Goal: Information Seeking & Learning: Learn about a topic

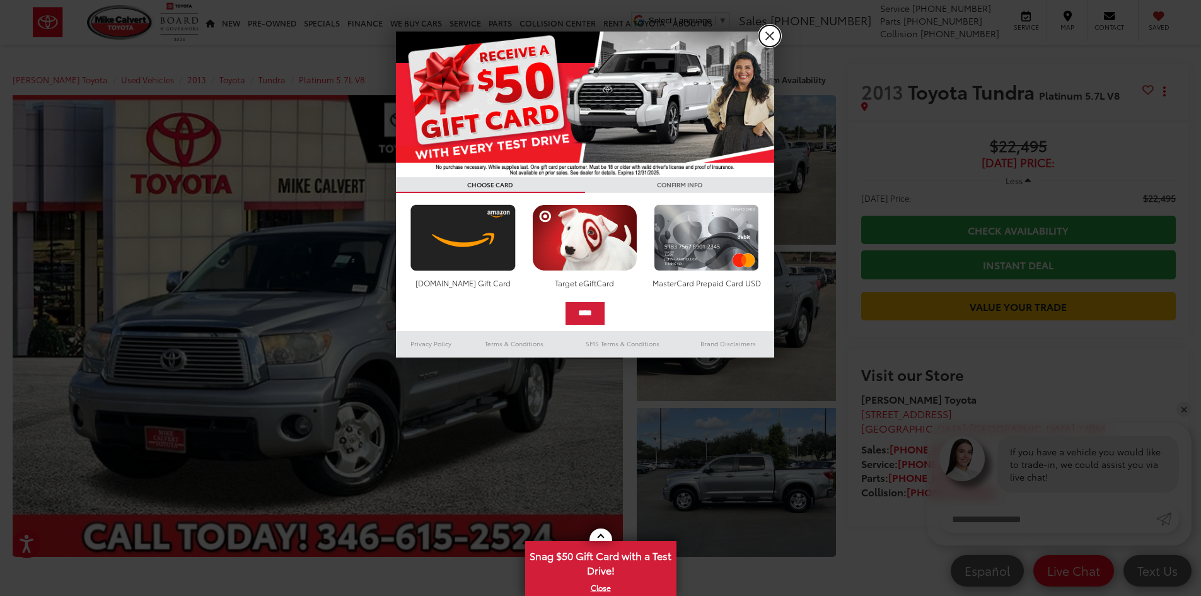
click at [764, 35] on link "X" at bounding box center [769, 35] width 21 height 21
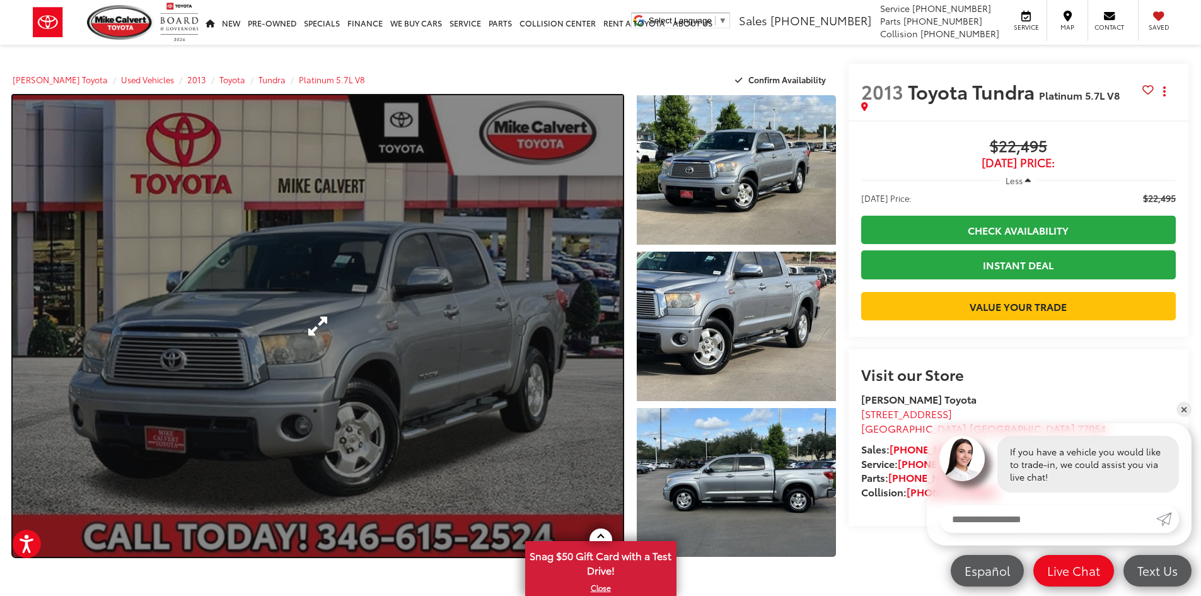
click at [574, 306] on link "Expand Photo 0" at bounding box center [318, 326] width 610 height 462
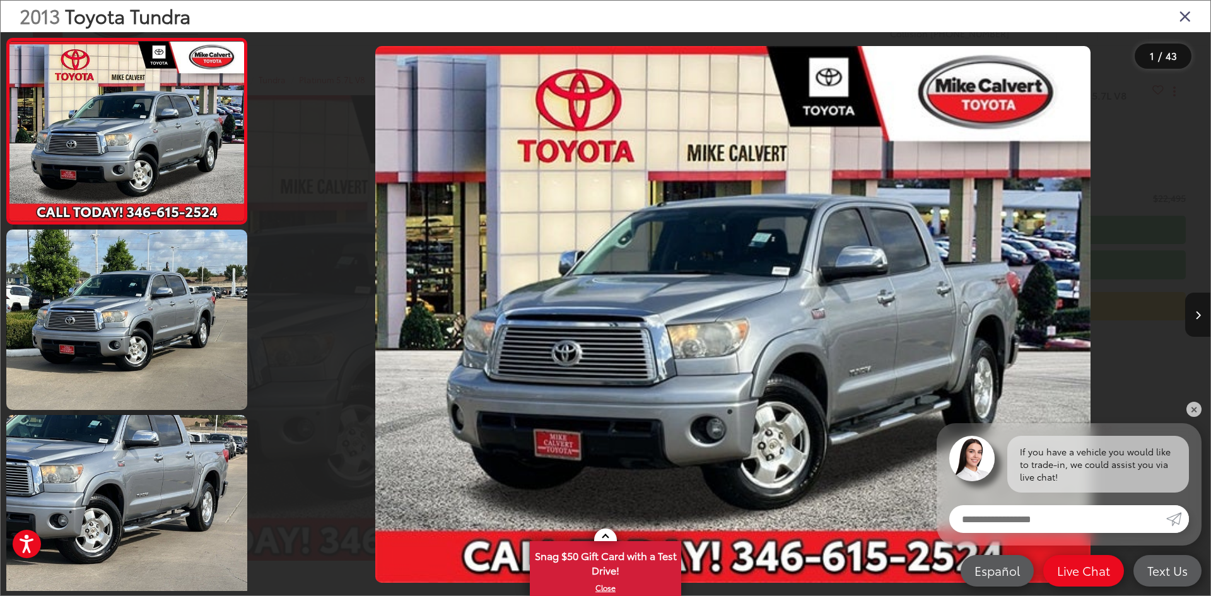
click at [1195, 302] on button "Next image" at bounding box center [1197, 315] width 25 height 44
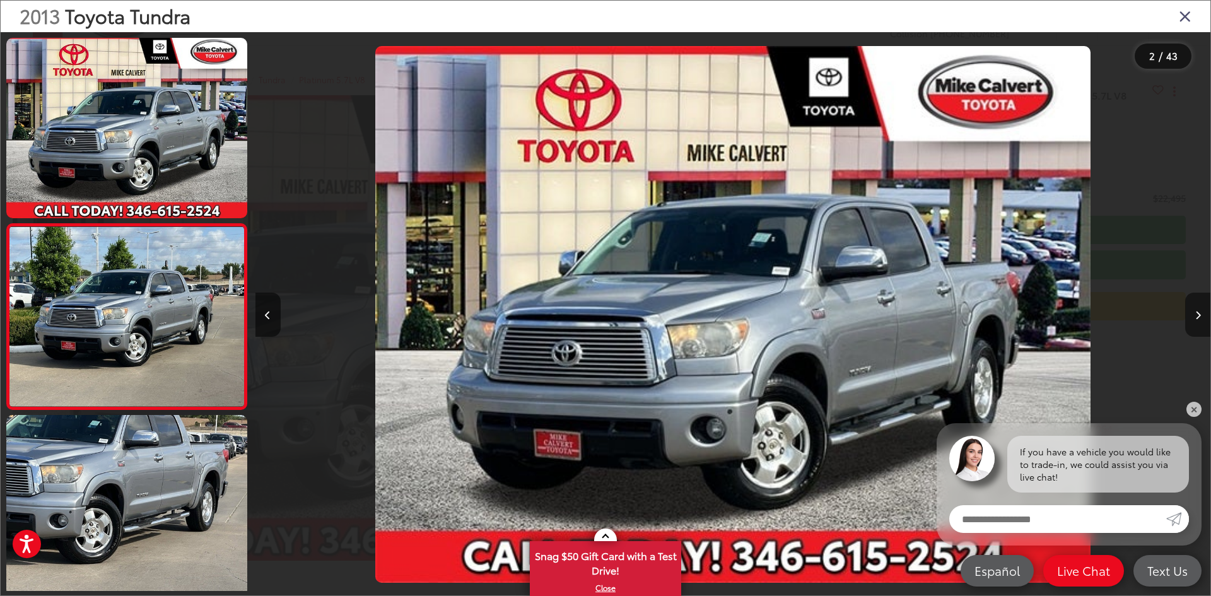
scroll to position [39, 0]
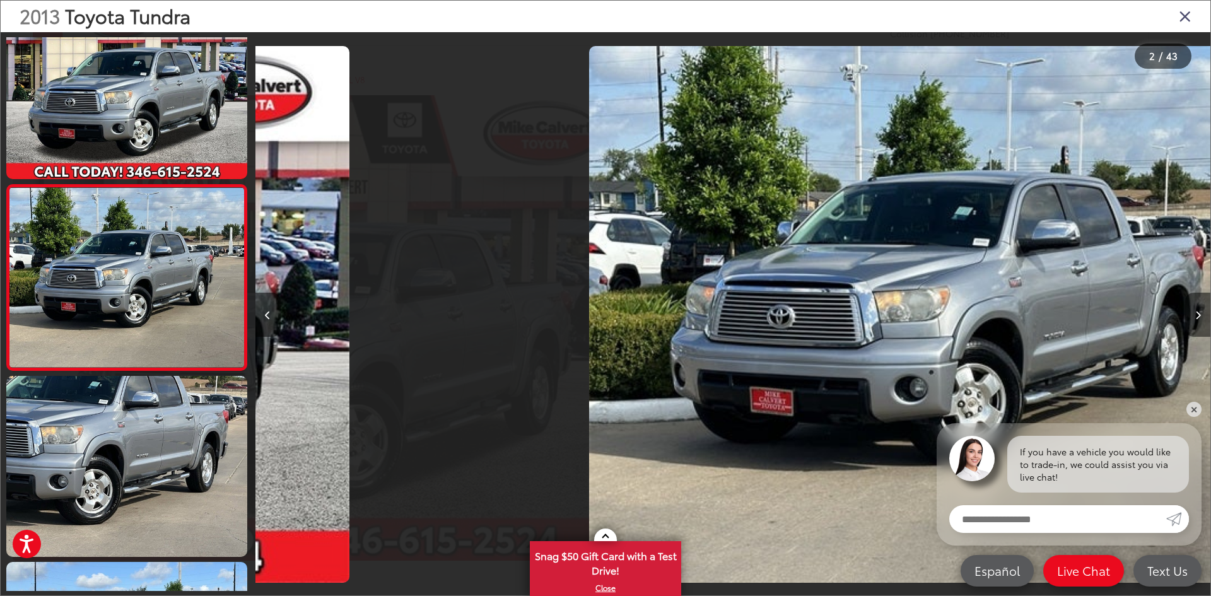
click at [1195, 302] on button "Next image" at bounding box center [1197, 315] width 25 height 44
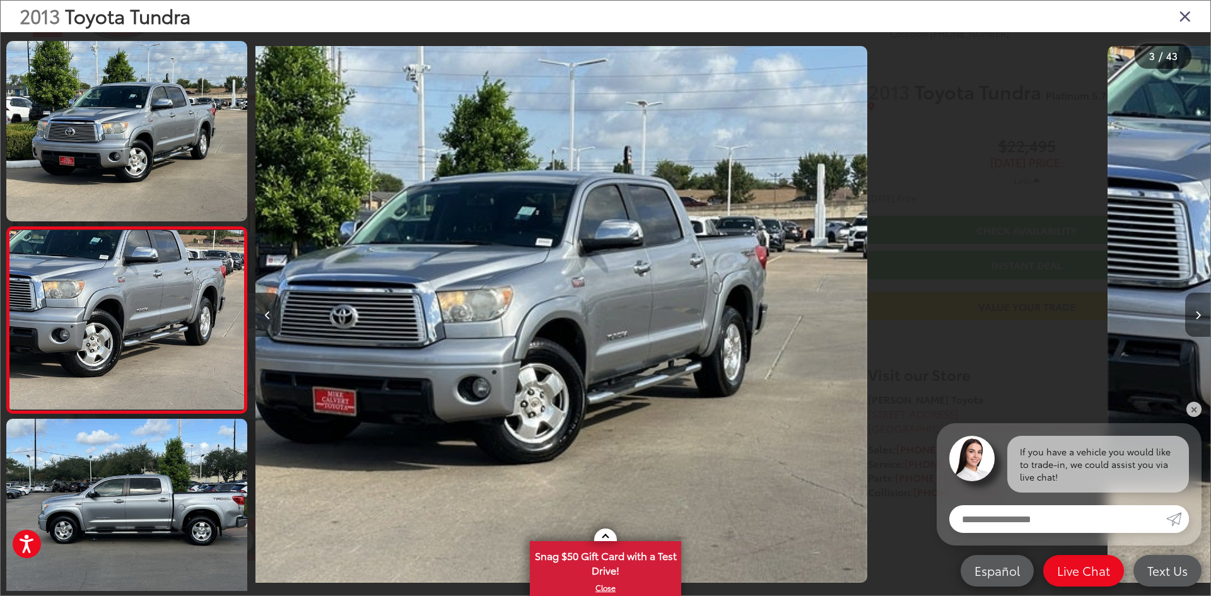
scroll to position [224, 0]
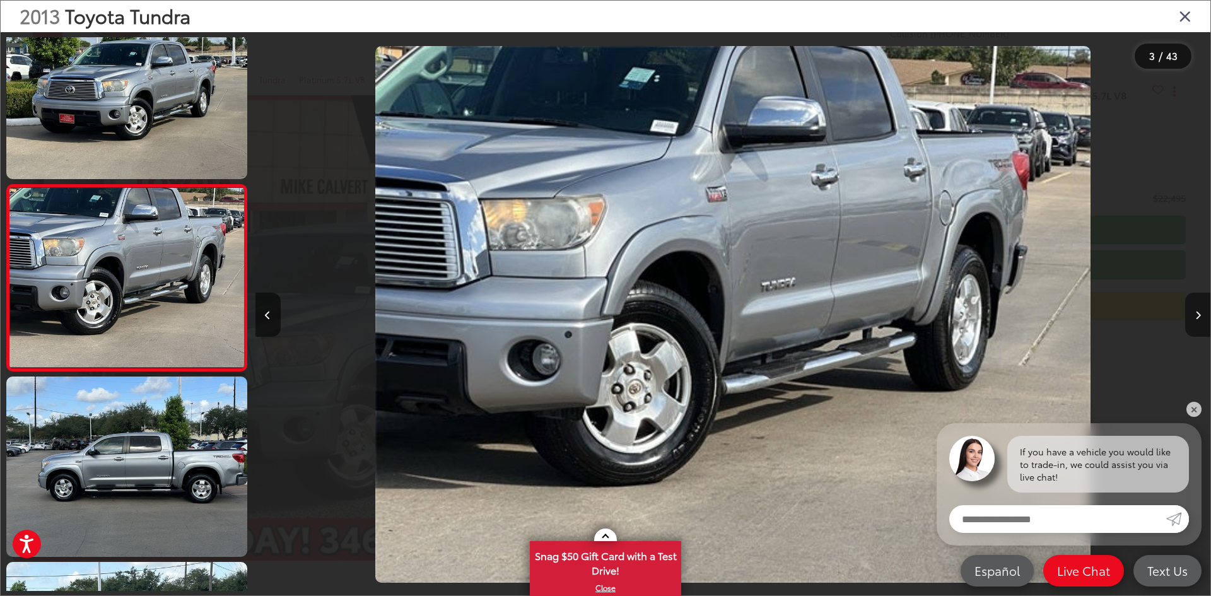
click at [1195, 302] on button "Next image" at bounding box center [1197, 315] width 25 height 44
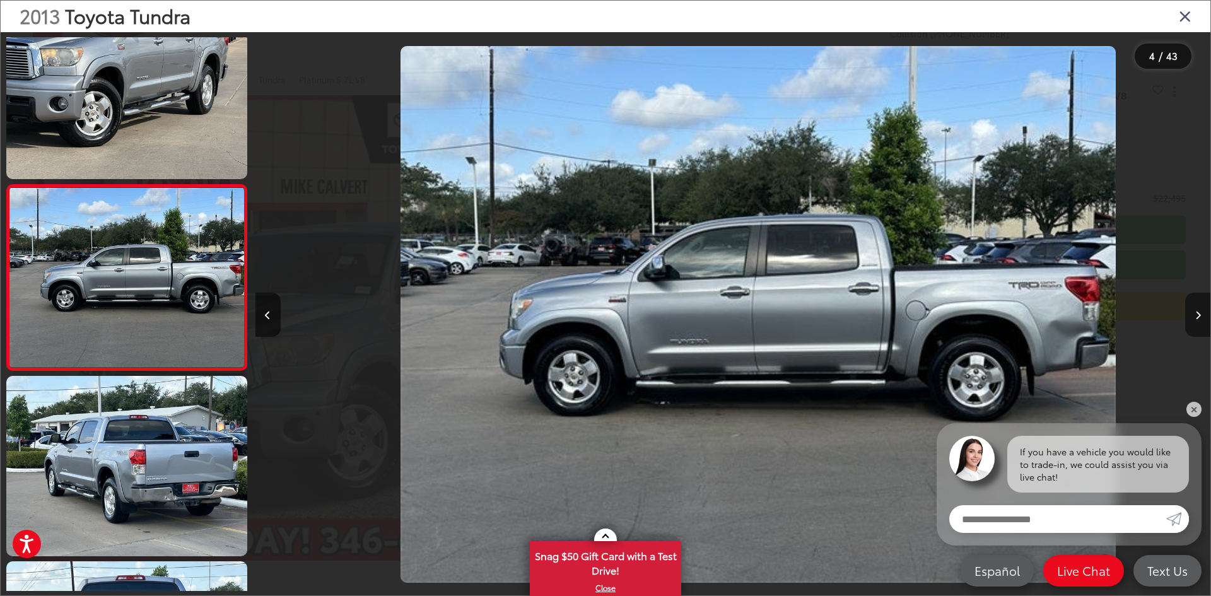
scroll to position [0, 2865]
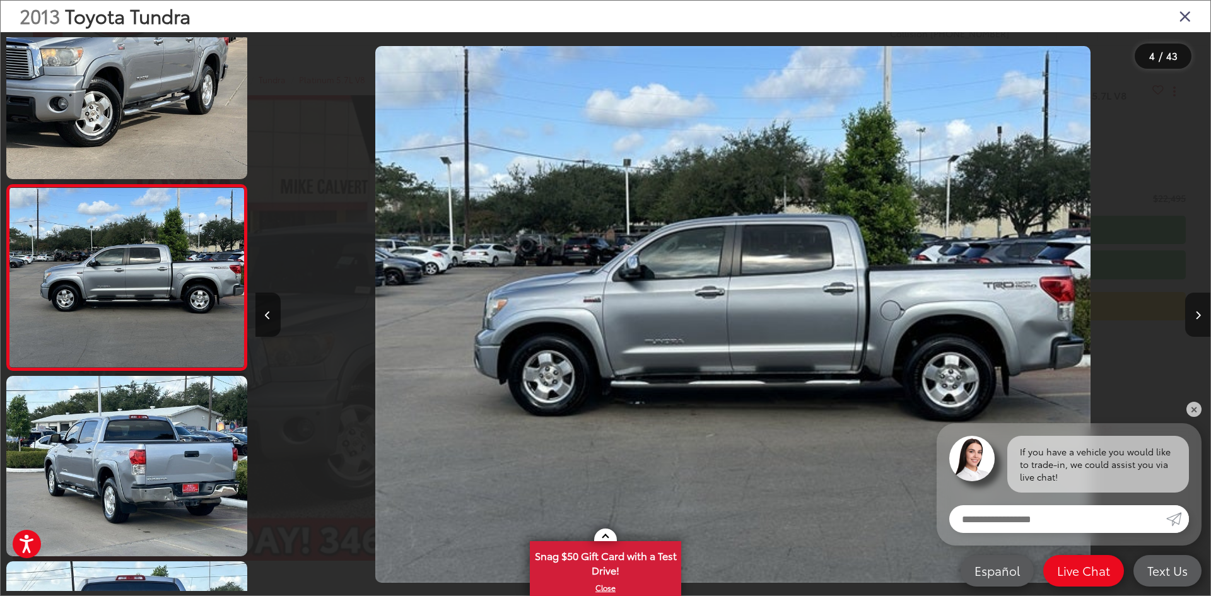
click at [1195, 302] on button "Next image" at bounding box center [1197, 315] width 25 height 44
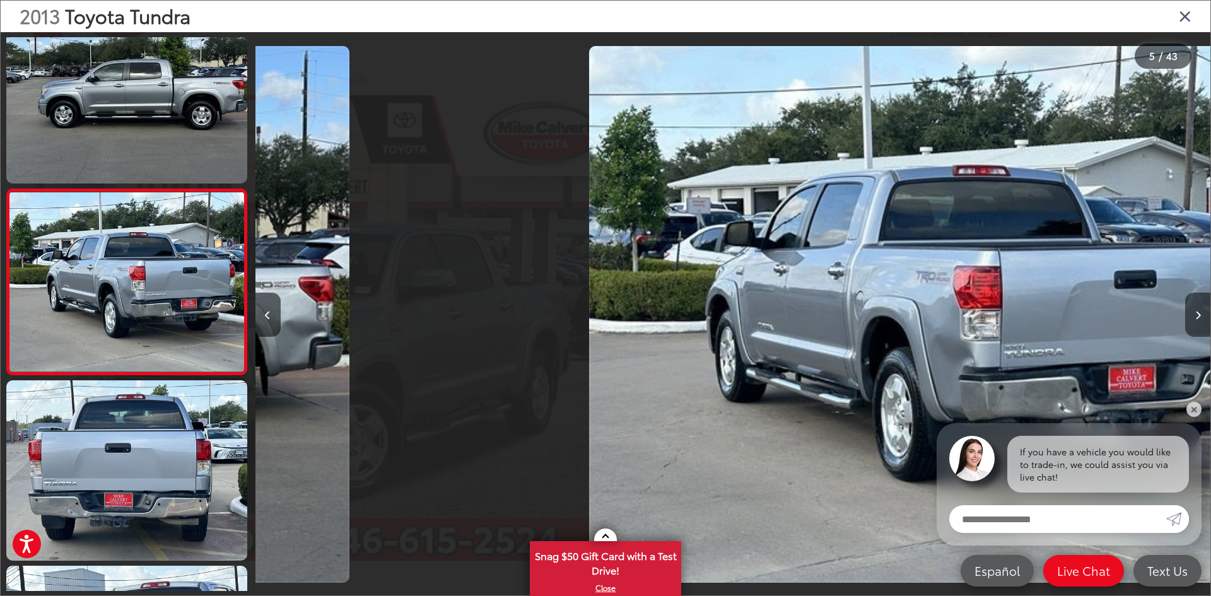
scroll to position [596, 0]
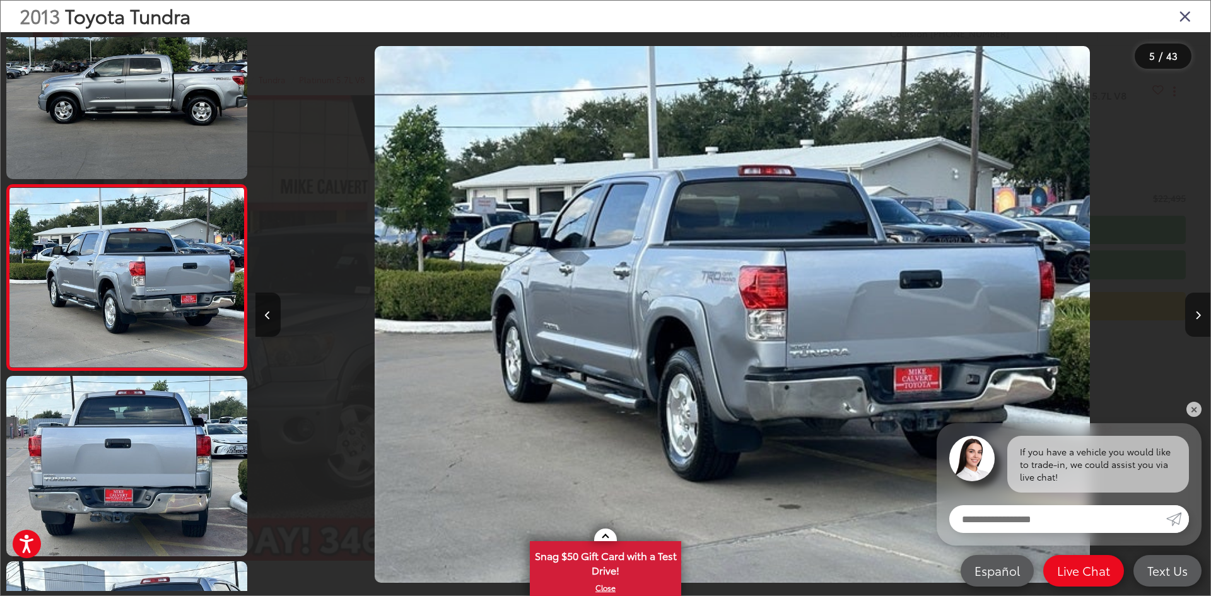
click at [1195, 302] on button "Next image" at bounding box center [1197, 315] width 25 height 44
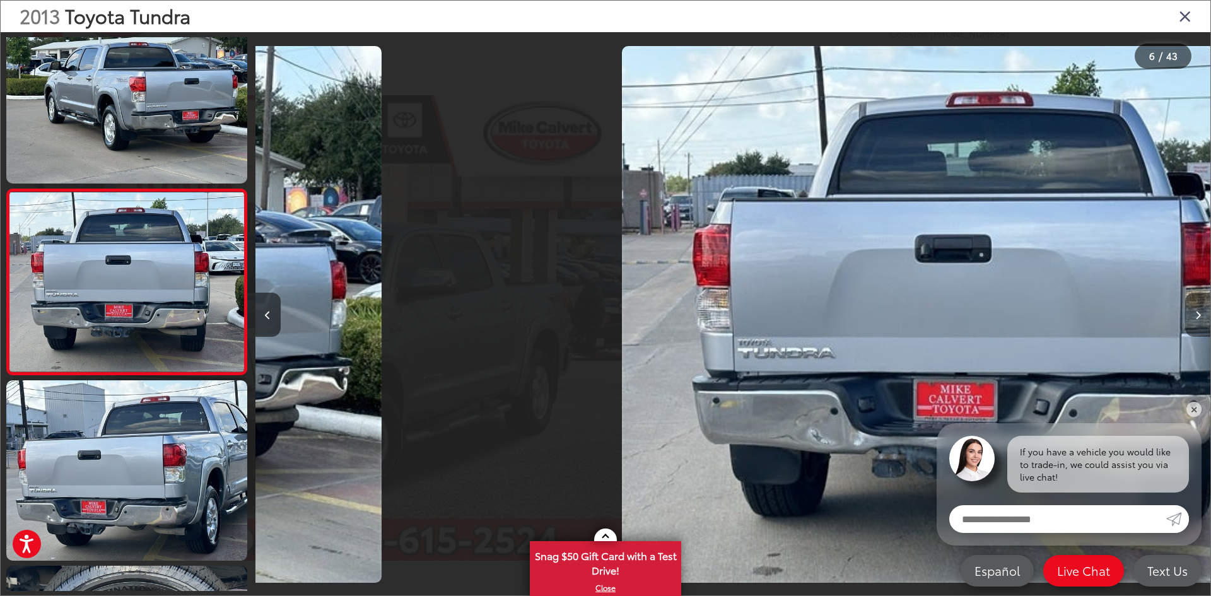
scroll to position [781, 0]
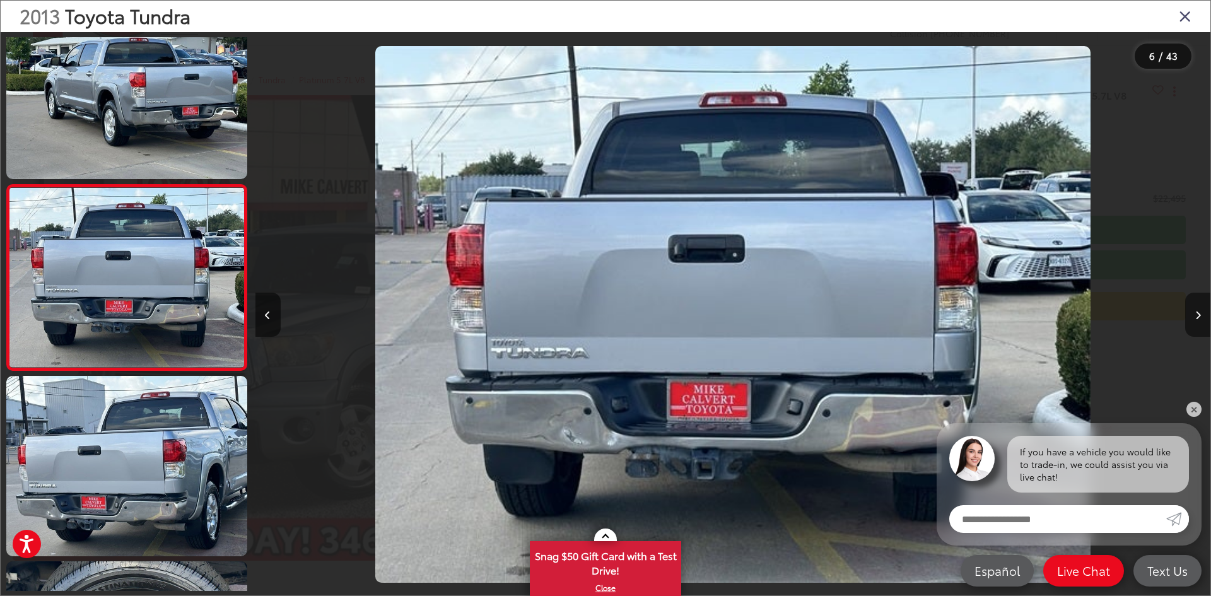
click at [1195, 302] on button "Next image" at bounding box center [1197, 315] width 25 height 44
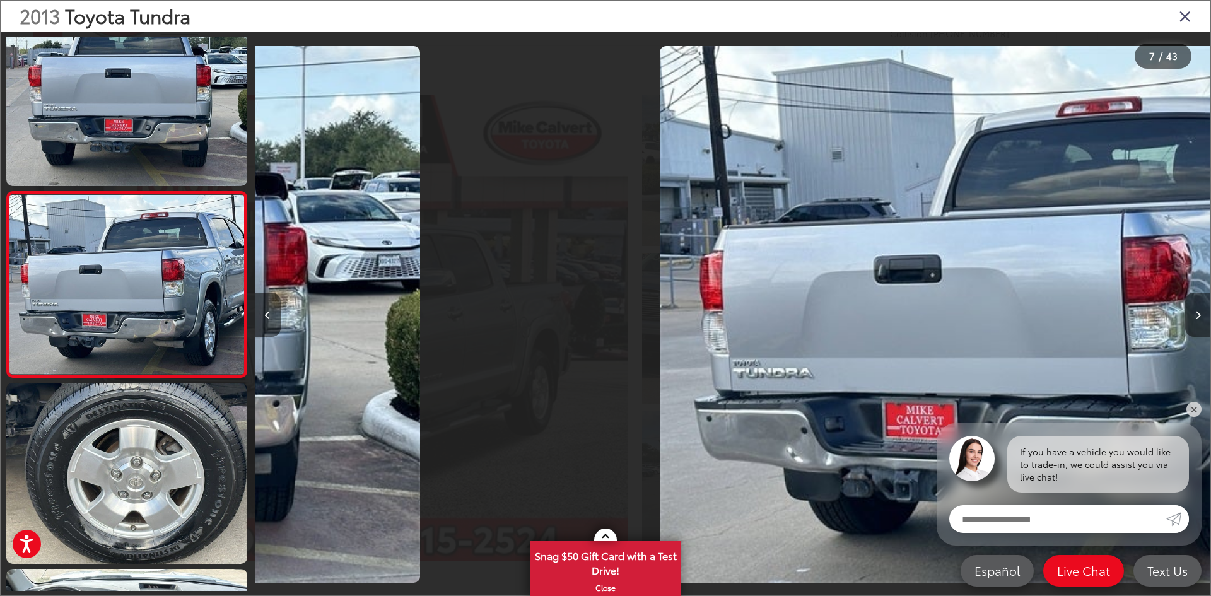
scroll to position [967, 0]
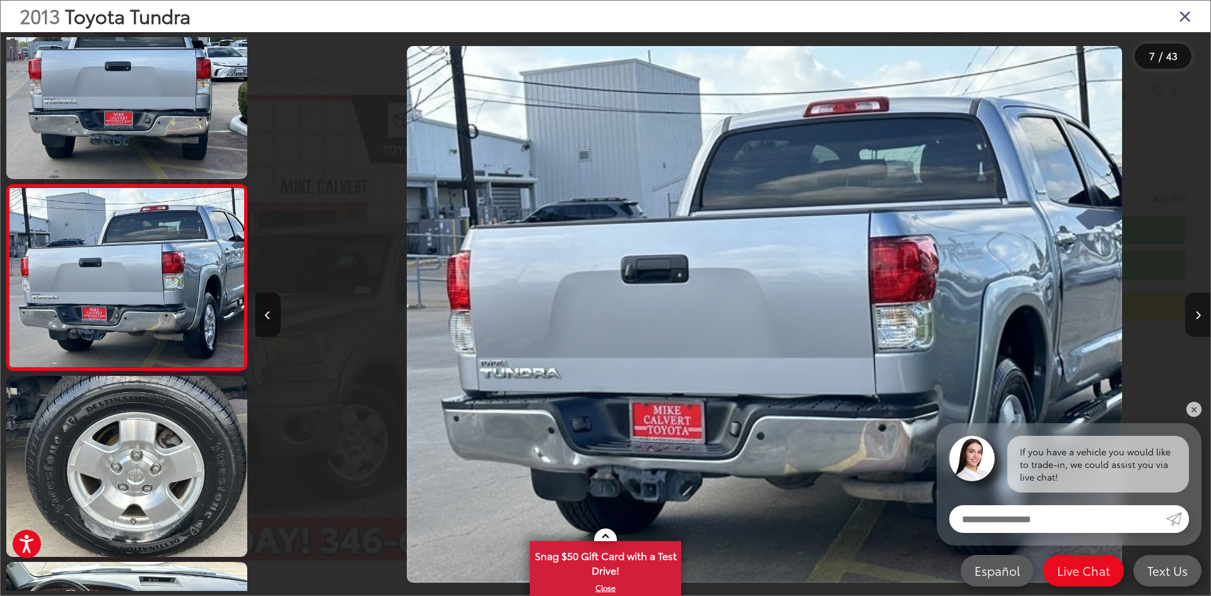
click at [1195, 302] on button "Next image" at bounding box center [1197, 315] width 25 height 44
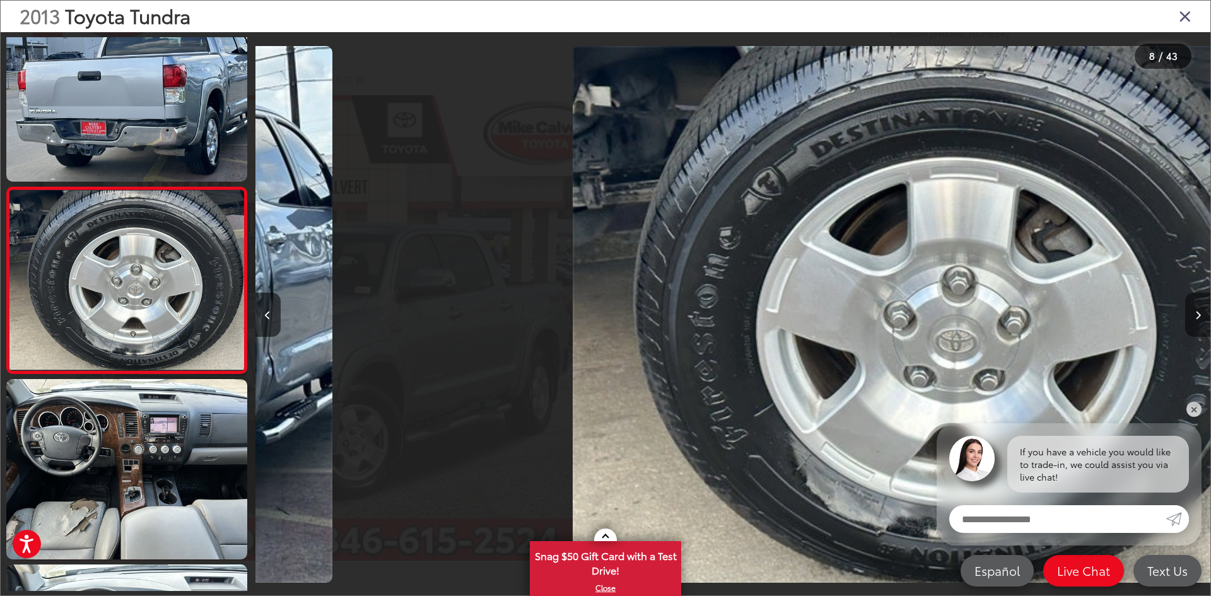
scroll to position [1152, 0]
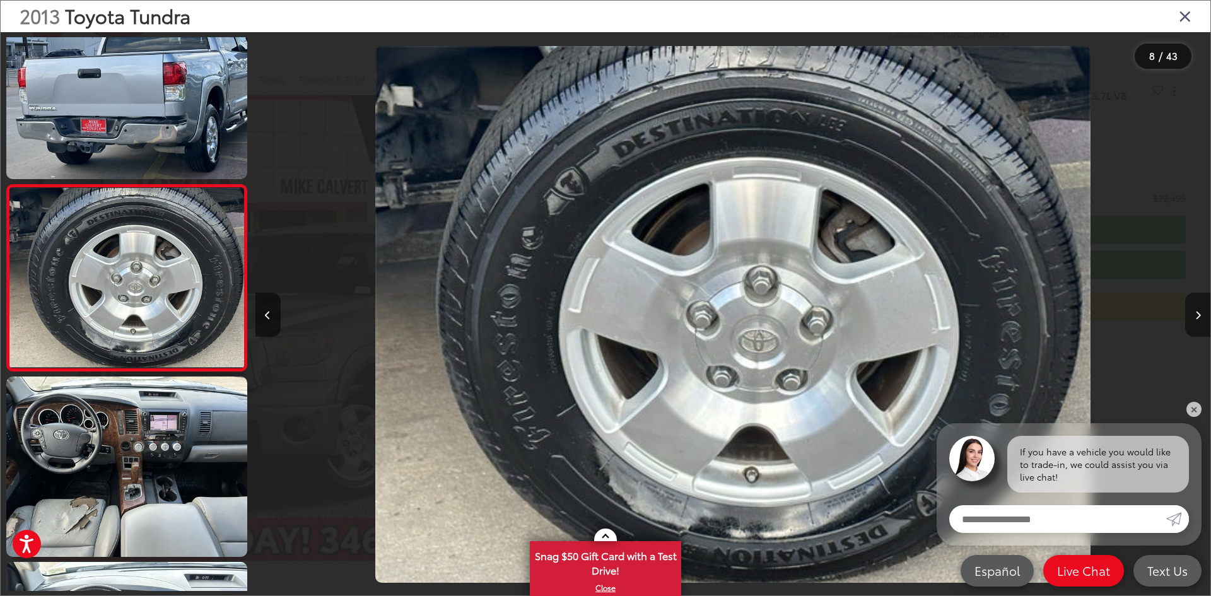
click at [1195, 302] on button "Next image" at bounding box center [1197, 315] width 25 height 44
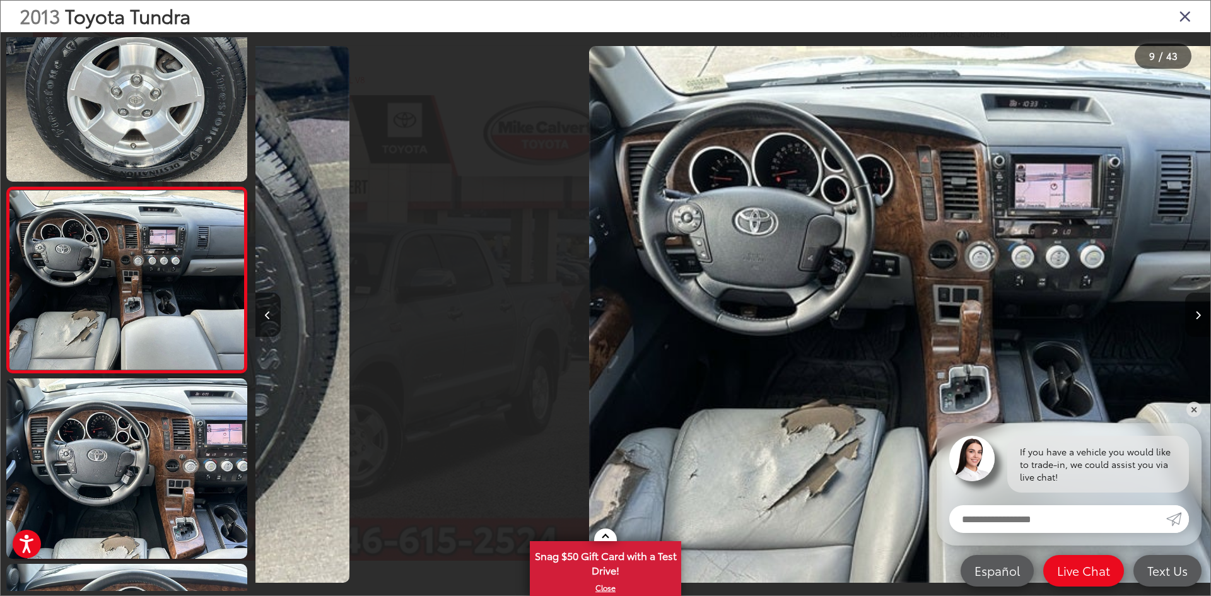
scroll to position [1338, 0]
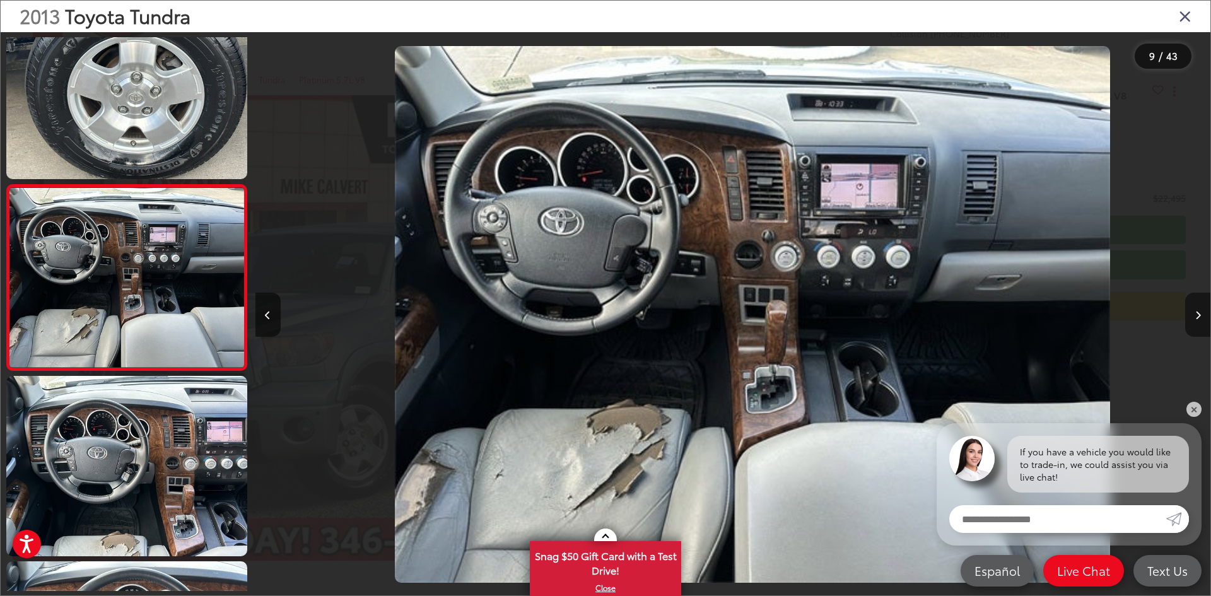
click at [1195, 302] on button "Next image" at bounding box center [1197, 315] width 25 height 44
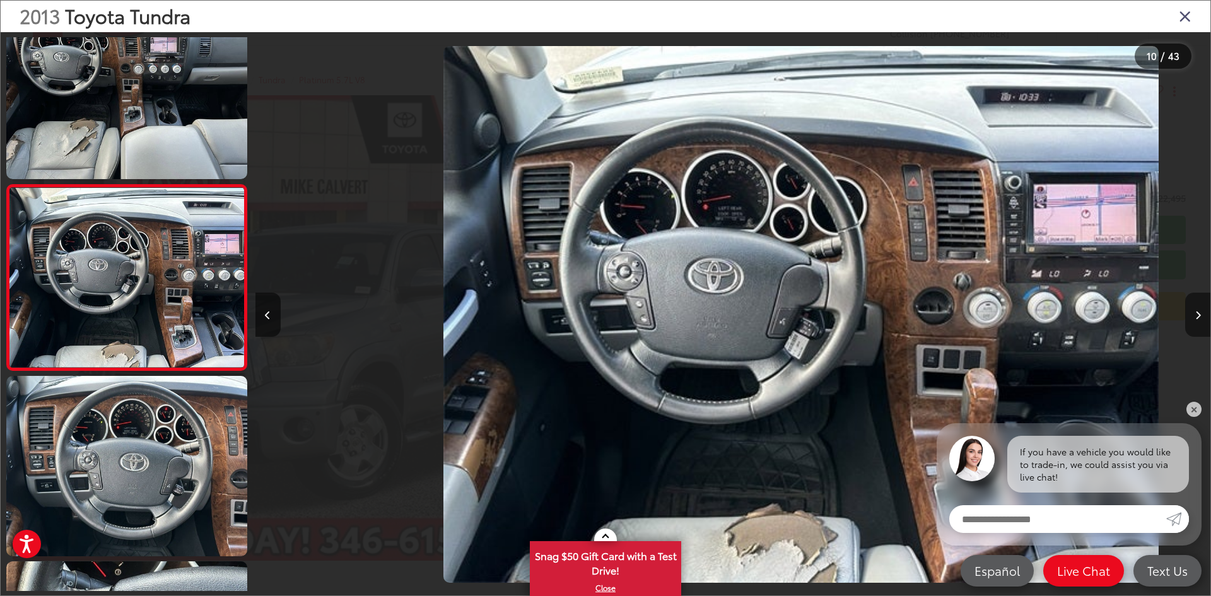
scroll to position [0, 0]
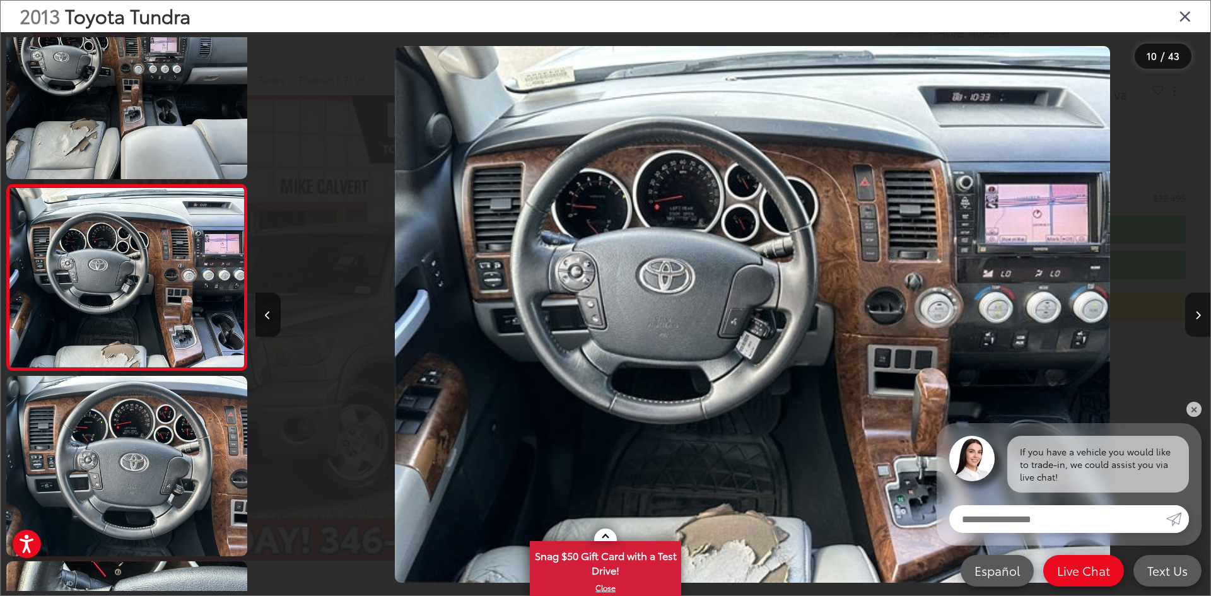
click at [1194, 301] on button "Next image" at bounding box center [1197, 315] width 25 height 44
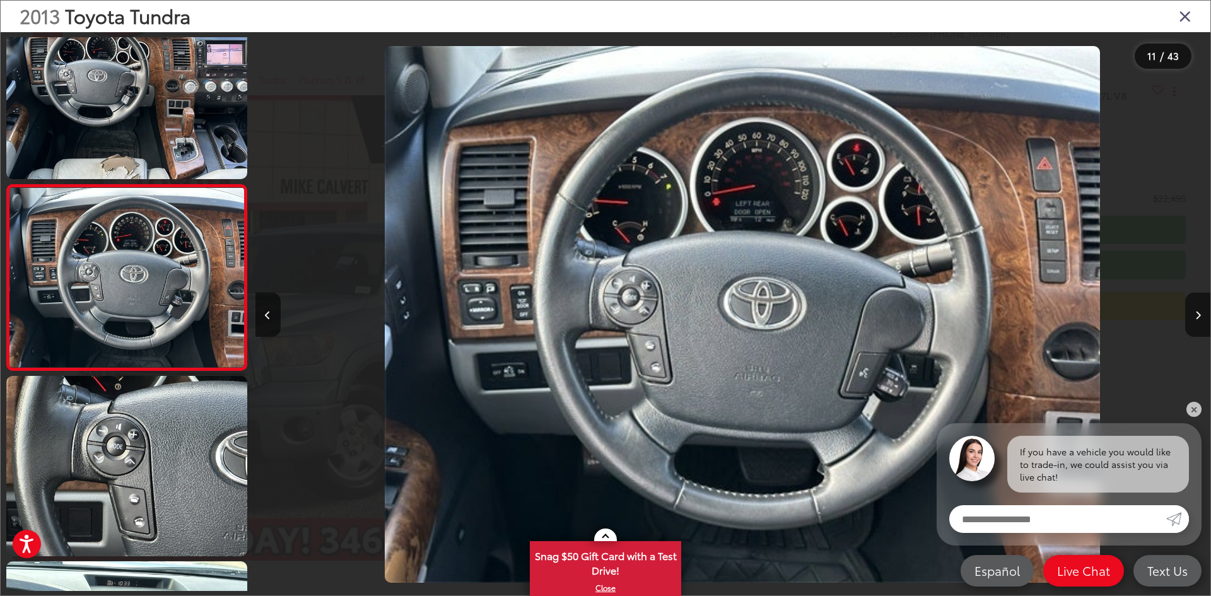
click at [1186, 175] on div at bounding box center [1090, 314] width 239 height 564
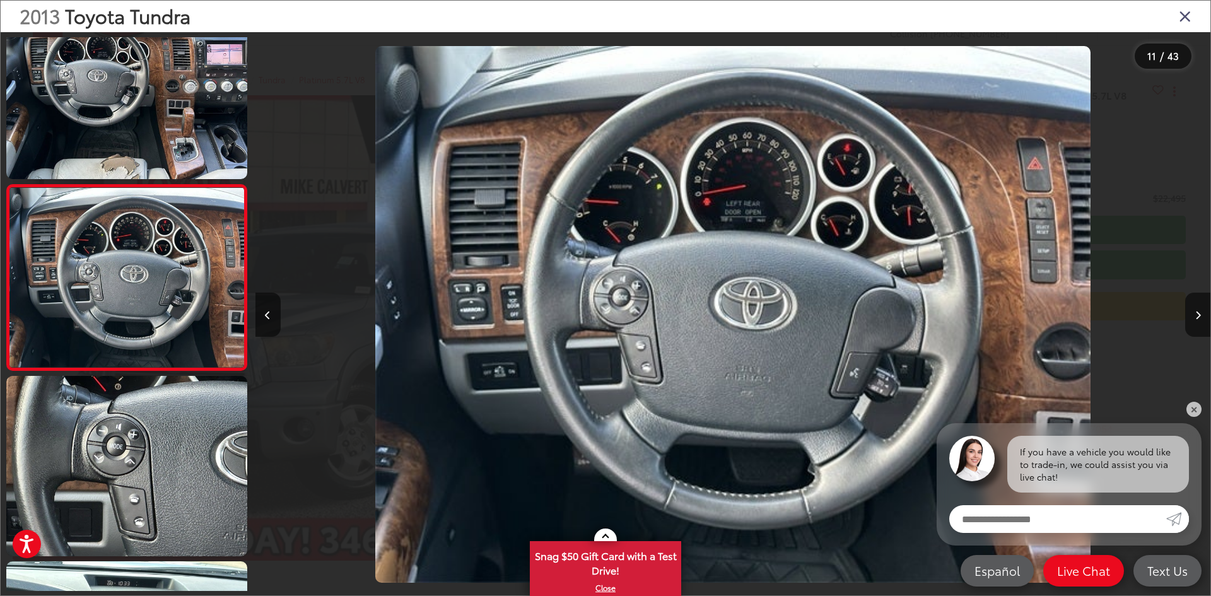
click at [1184, 18] on icon "Close gallery" at bounding box center [1185, 16] width 13 height 16
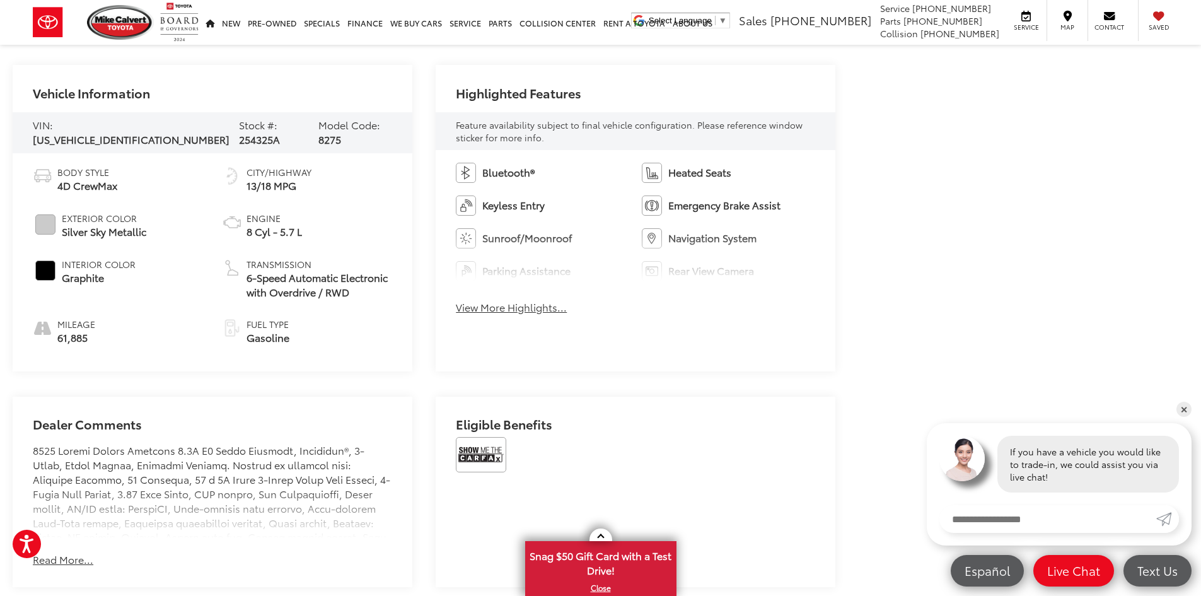
scroll to position [631, 0]
